Goal: Task Accomplishment & Management: Use online tool/utility

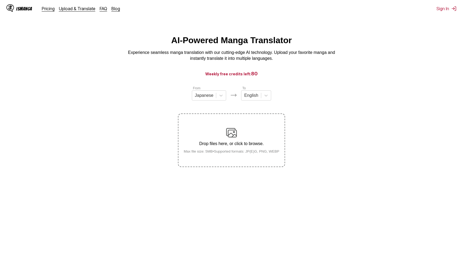
click at [237, 151] on div "Drop files here, or click to browse. Max file size: 5MB • Supported formats: JP…" at bounding box center [232, 140] width 104 height 26
click at [0, 0] on input "Drop files here, or click to browse. Max file size: 5MB • Supported formats: JP…" at bounding box center [0, 0] width 0 height 0
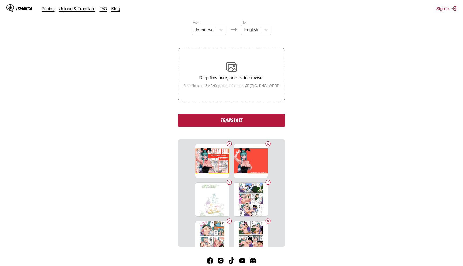
scroll to position [104, 0]
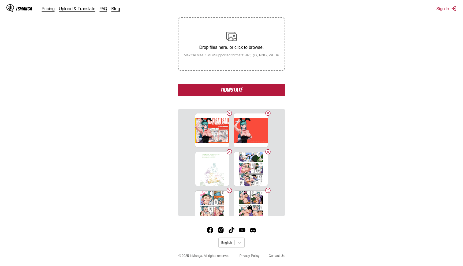
click at [265, 91] on button "Translate" at bounding box center [231, 90] width 107 height 12
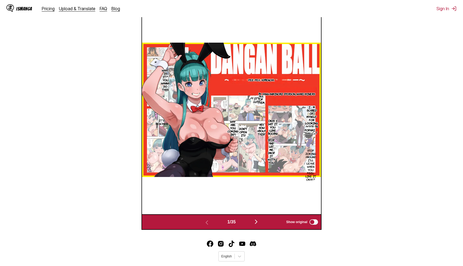
scroll to position [231, 0]
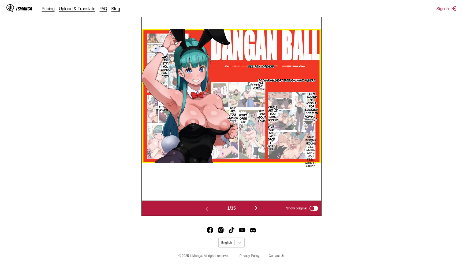
click at [259, 208] on img "button" at bounding box center [256, 208] width 6 height 6
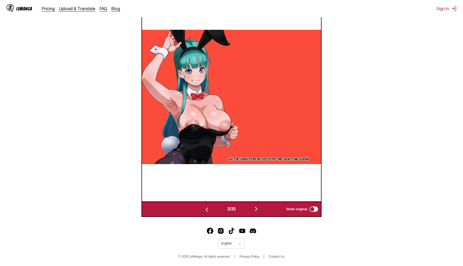
click at [256, 212] on img "button" at bounding box center [256, 209] width 6 height 6
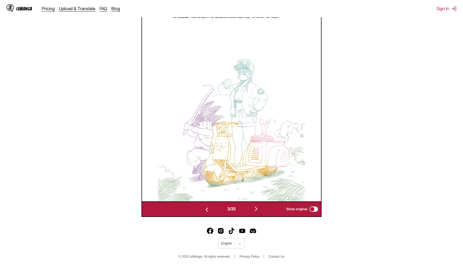
click at [256, 212] on img "button" at bounding box center [256, 209] width 6 height 6
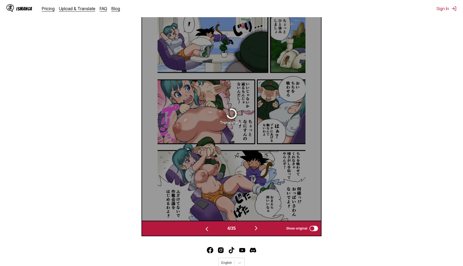
scroll to position [200, 0]
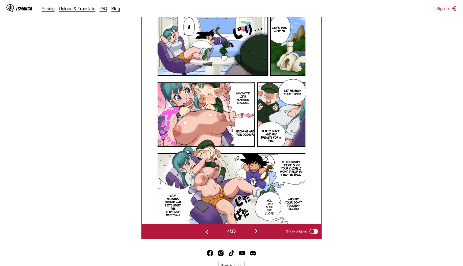
click at [258, 234] on img "button" at bounding box center [256, 231] width 6 height 6
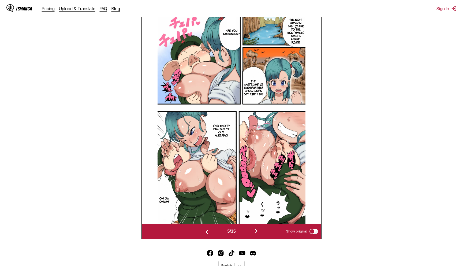
click at [258, 234] on img "button" at bounding box center [256, 231] width 6 height 6
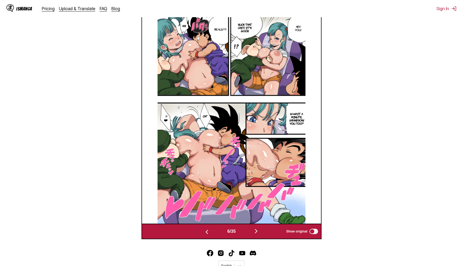
click at [258, 234] on img "button" at bounding box center [256, 231] width 6 height 6
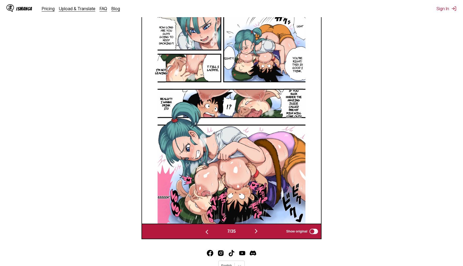
click at [258, 234] on img "button" at bounding box center [256, 231] width 6 height 6
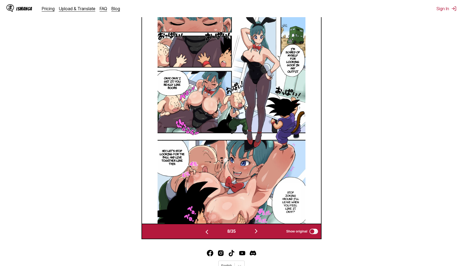
click at [258, 234] on img "button" at bounding box center [256, 231] width 6 height 6
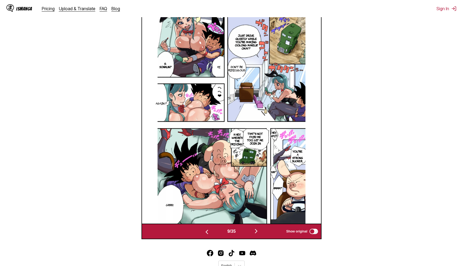
click at [258, 234] on img "button" at bounding box center [256, 231] width 6 height 6
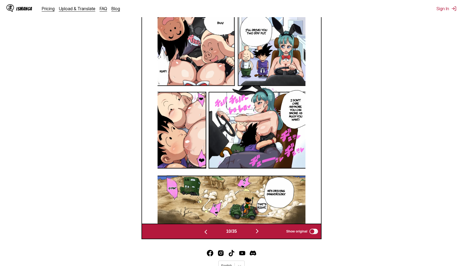
click at [258, 234] on img "button" at bounding box center [257, 231] width 6 height 6
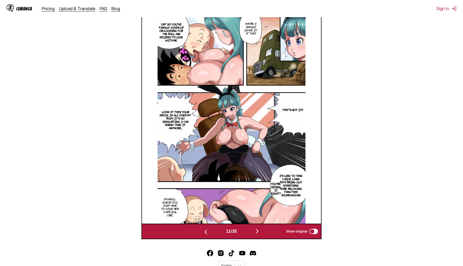
click at [258, 234] on img "button" at bounding box center [257, 231] width 6 height 6
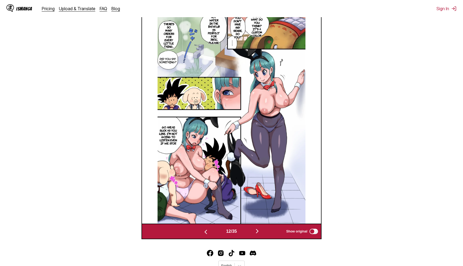
click at [258, 234] on img "button" at bounding box center [257, 231] width 6 height 6
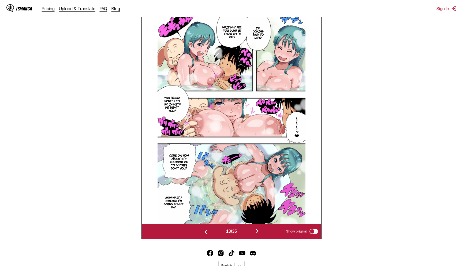
click at [258, 234] on img "button" at bounding box center [257, 231] width 6 height 6
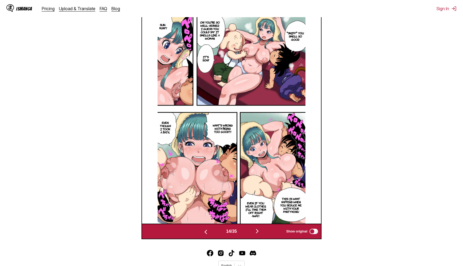
click at [258, 234] on img "button" at bounding box center [257, 231] width 6 height 6
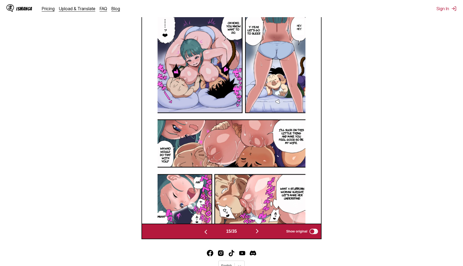
click at [258, 234] on img "button" at bounding box center [257, 231] width 6 height 6
